Goal: Find specific page/section: Find specific page/section

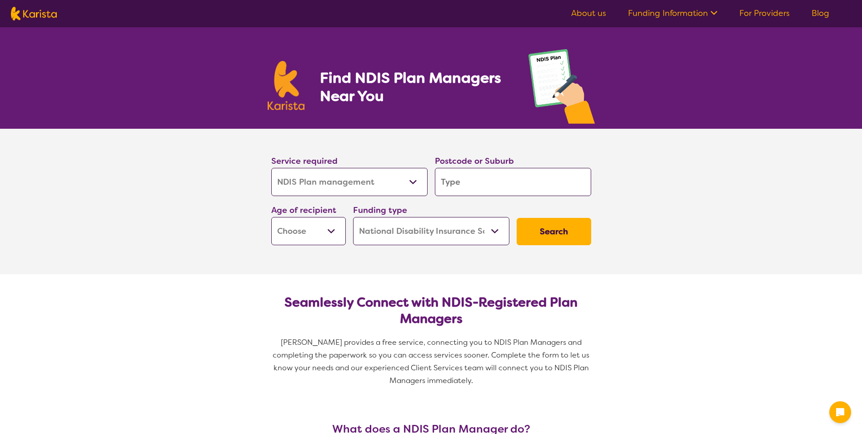
select select "NDIS Plan management"
select select "NDIS"
select select "NDIS Plan management"
select select "NDIS"
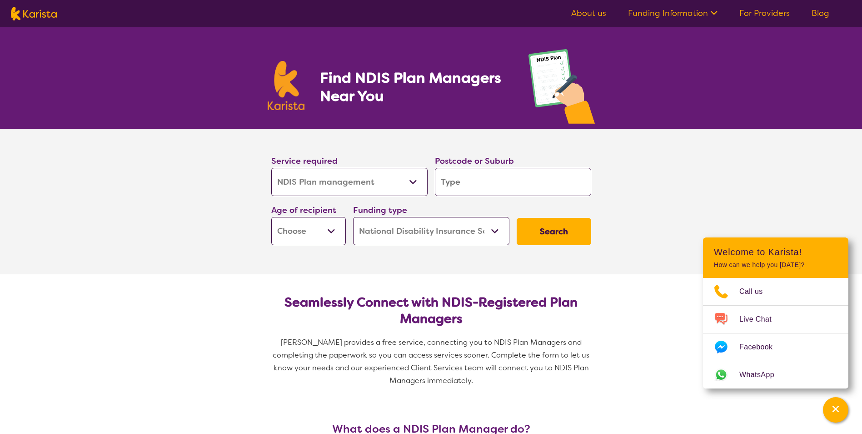
click at [771, 15] on link "For Providers" at bounding box center [765, 13] width 50 height 11
